Goal: Information Seeking & Learning: Learn about a topic

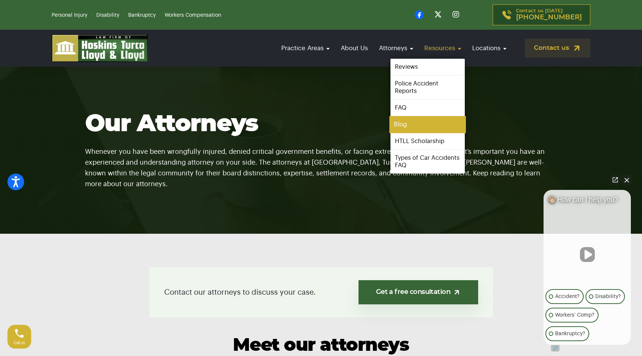
click at [413, 127] on link "Blog" at bounding box center [427, 124] width 77 height 17
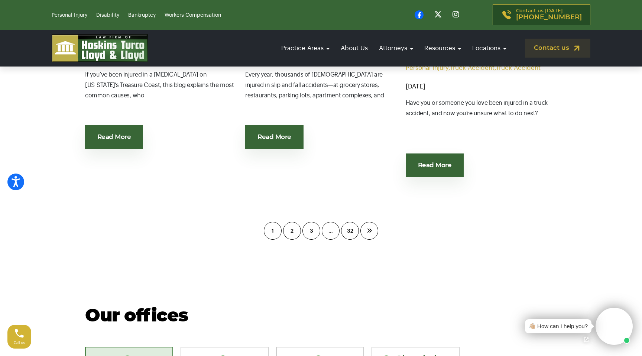
scroll to position [1112, 0]
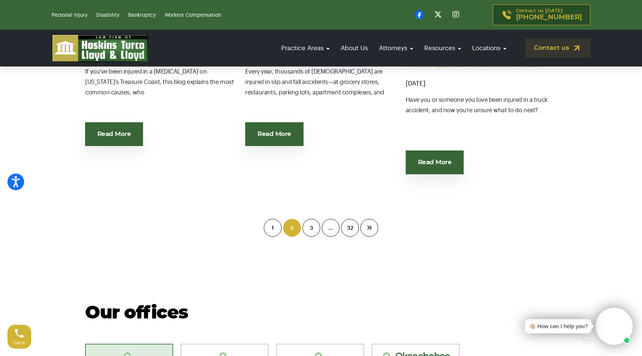
click at [289, 226] on link "2" at bounding box center [292, 228] width 18 height 18
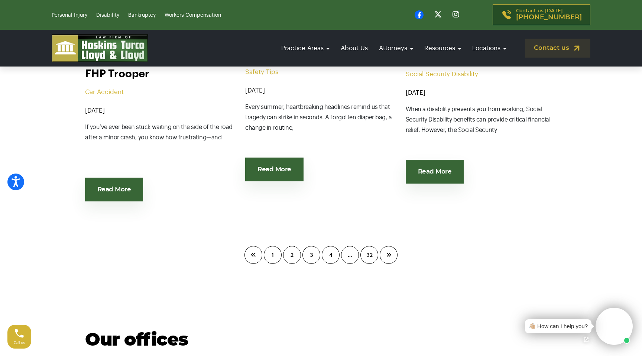
scroll to position [1077, 0]
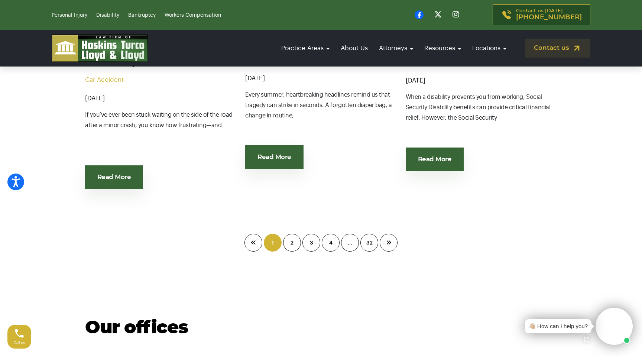
click at [279, 234] on link "1" at bounding box center [273, 243] width 18 height 18
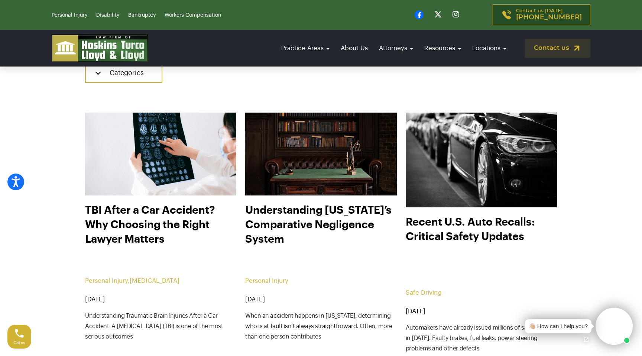
scroll to position [267, 0]
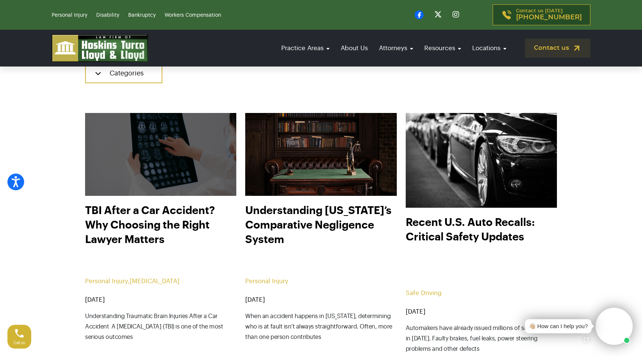
click at [144, 152] on img at bounding box center [161, 154] width 166 height 91
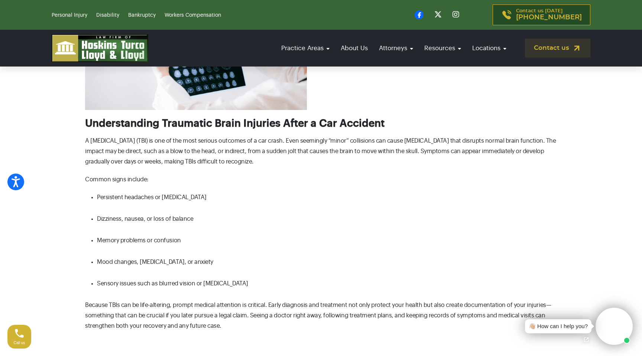
scroll to position [201, 0]
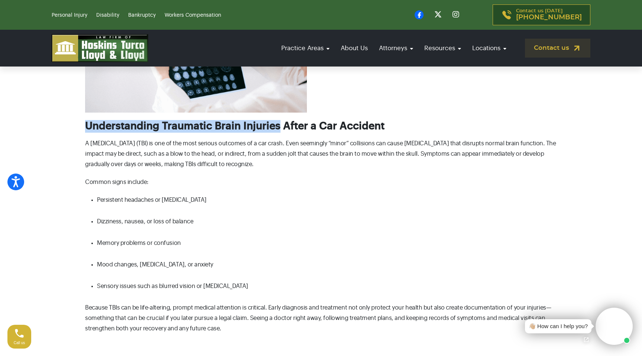
drag, startPoint x: 279, startPoint y: 128, endPoint x: 86, endPoint y: 127, distance: 193.2
click at [86, 127] on span "Understanding Traumatic Brain Injuries After a Car Accident" at bounding box center [234, 126] width 299 height 10
copy span "Understanding Traumatic Brain Injuries"
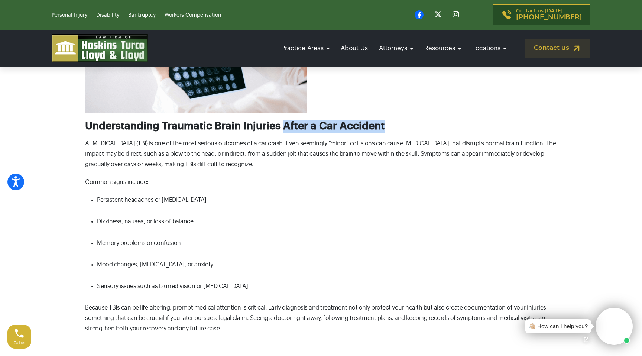
drag, startPoint x: 282, startPoint y: 129, endPoint x: 381, endPoint y: 129, distance: 99.2
click at [381, 129] on span "Understanding Traumatic Brain Injuries After a Car Accident" at bounding box center [234, 126] width 299 height 10
copy span "After a Car Accident"
drag, startPoint x: 237, startPoint y: 160, endPoint x: 189, endPoint y: 150, distance: 48.9
click at [237, 160] on span "A [MEDICAL_DATA] (TBI) is one of the most serious outcomes of a car crash. Even…" at bounding box center [320, 153] width 471 height 27
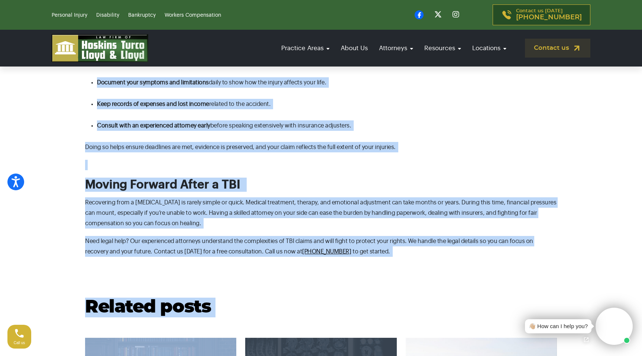
scroll to position [998, 0]
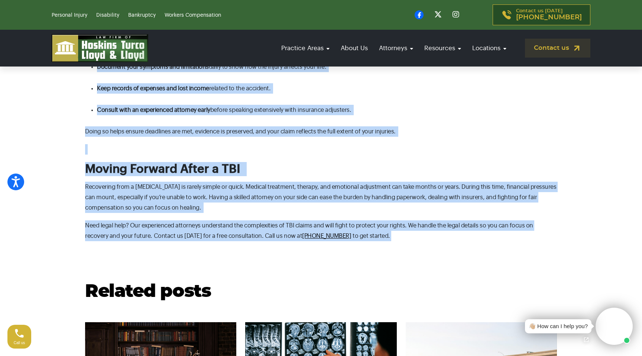
drag, startPoint x: 86, startPoint y: 126, endPoint x: 363, endPoint y: 239, distance: 299.0
copy div "Loremipsumdol Sitametco Adipi Elitsedd Eiusm t Inc Utlabore E doloremag aliqu e…"
